Goal: Use online tool/utility: Use online tool/utility

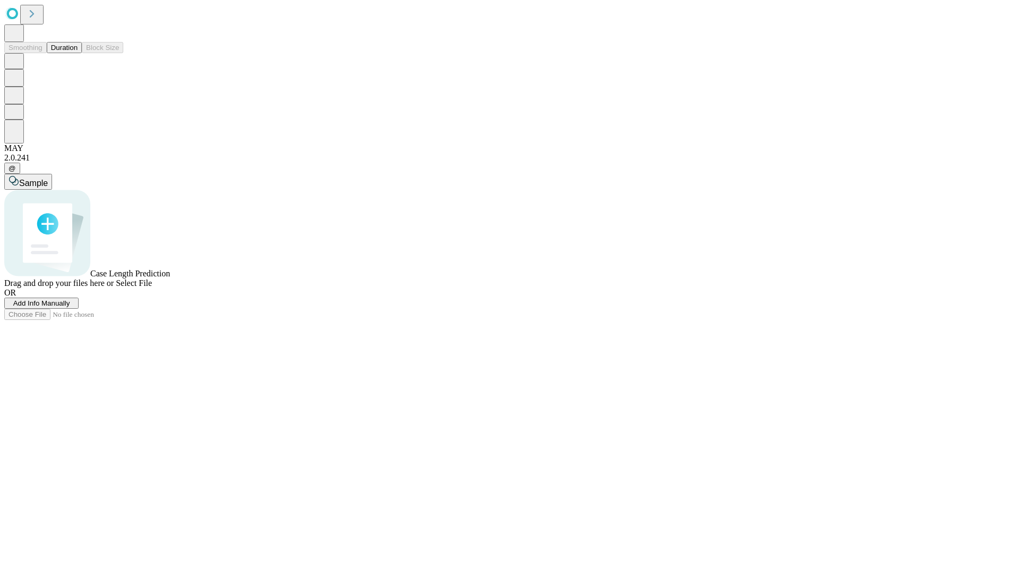
click at [78, 53] on button "Duration" at bounding box center [64, 47] width 35 height 11
click at [152, 287] on span "Select File" at bounding box center [134, 282] width 36 height 9
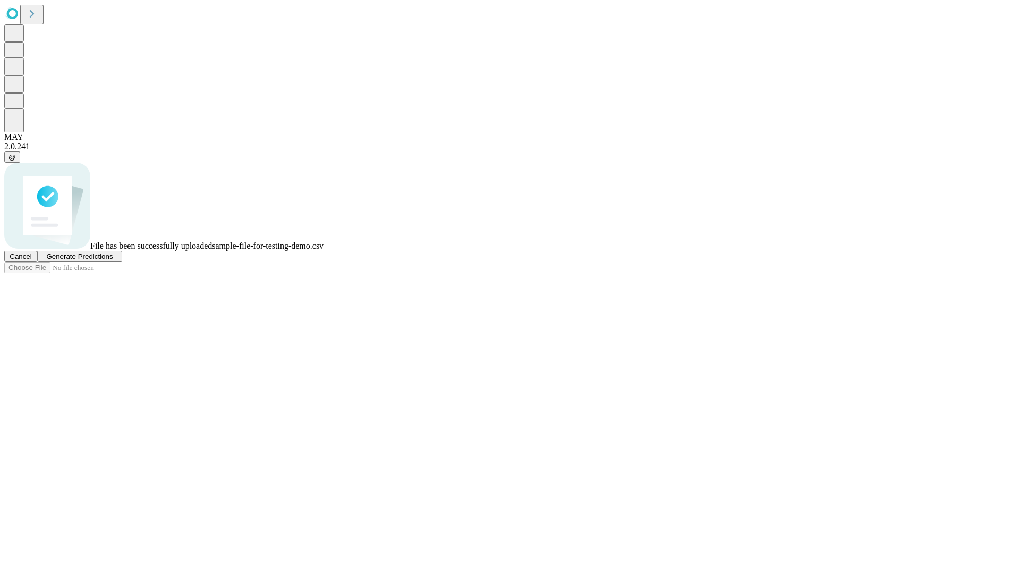
click at [113, 260] on span "Generate Predictions" at bounding box center [79, 256] width 66 height 8
